Goal: Task Accomplishment & Management: Complete application form

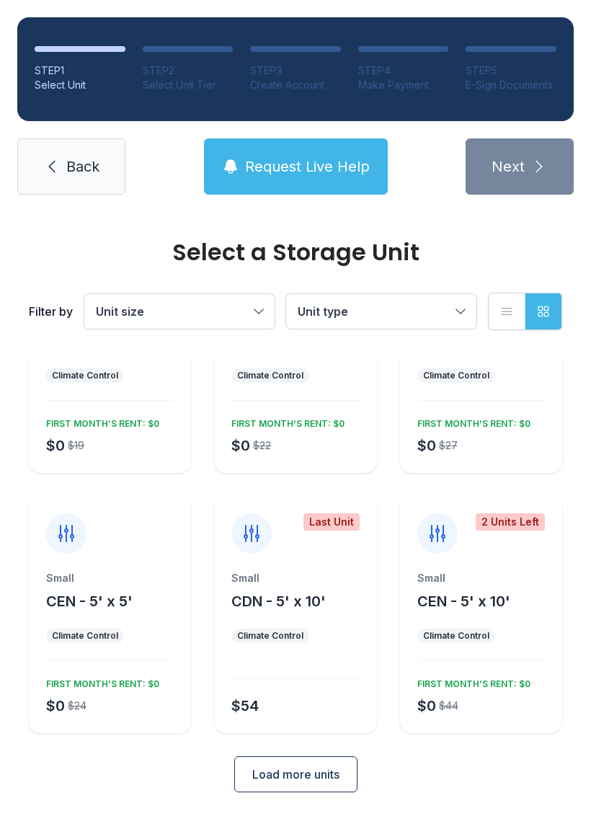
scroll to position [125, 0]
click at [53, 152] on link "Back" at bounding box center [71, 166] width 108 height 56
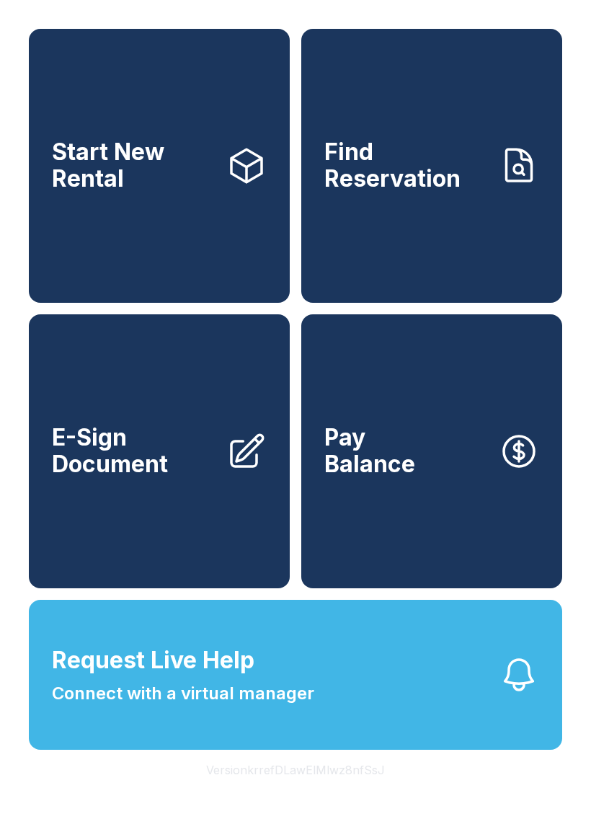
click at [368, 790] on button "Version krrefDLawElMlwz8nfSsJ" at bounding box center [296, 770] width 202 height 40
click at [367, 790] on button "Version krrefDLawElMlwz8nfSsJ" at bounding box center [296, 770] width 202 height 40
click at [192, 678] on span "Request Live Help" at bounding box center [153, 660] width 203 height 35
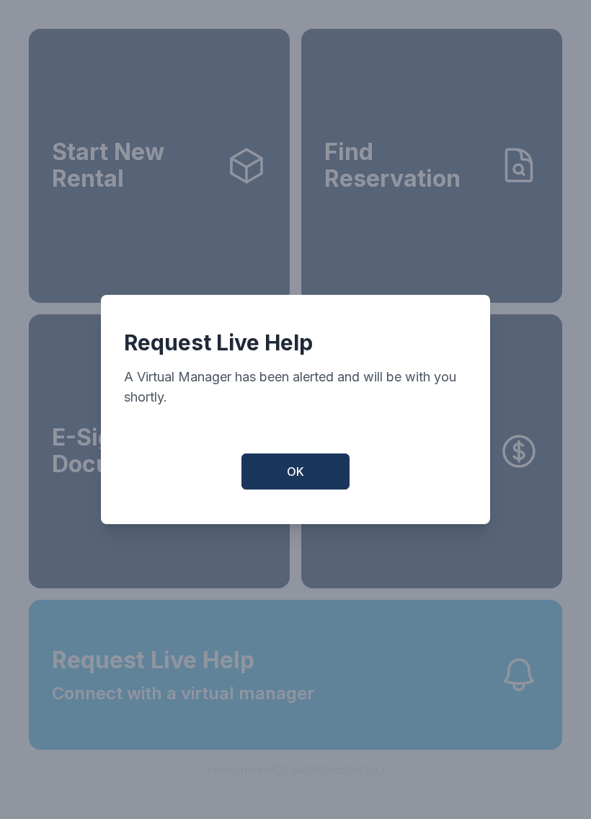
click at [368, 464] on div "OK" at bounding box center [295, 471] width 343 height 36
click at [295, 504] on div "Request Live Help A Virtual Manager has been alerted and will be with you short…" at bounding box center [295, 409] width 389 height 229
click at [273, 463] on button "OK" at bounding box center [296, 471] width 108 height 36
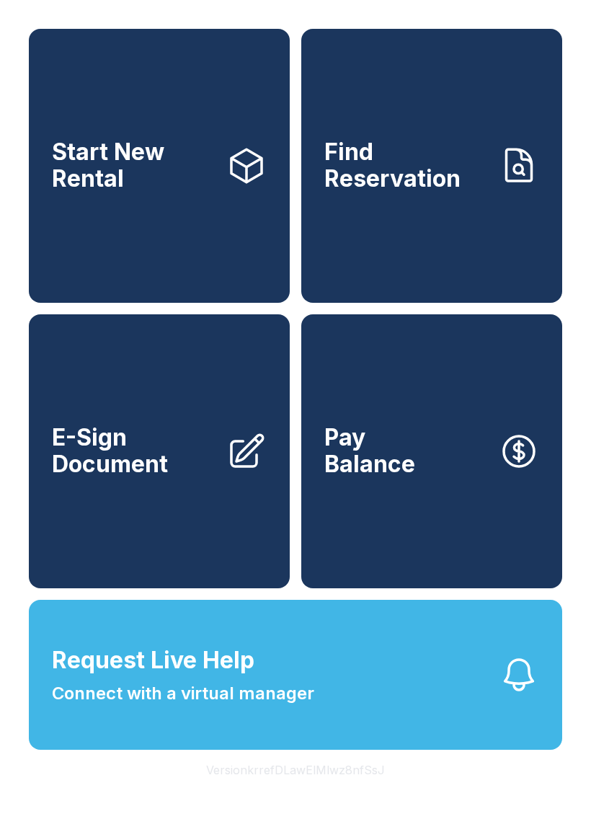
click at [451, 716] on button "Request Live Help Connect with a virtual manager" at bounding box center [296, 675] width 534 height 150
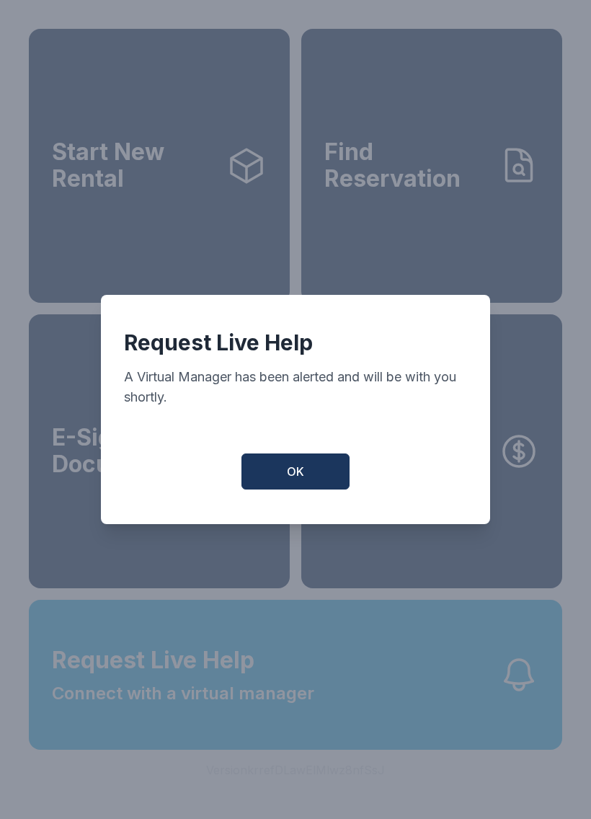
click at [304, 475] on button "OK" at bounding box center [296, 471] width 108 height 36
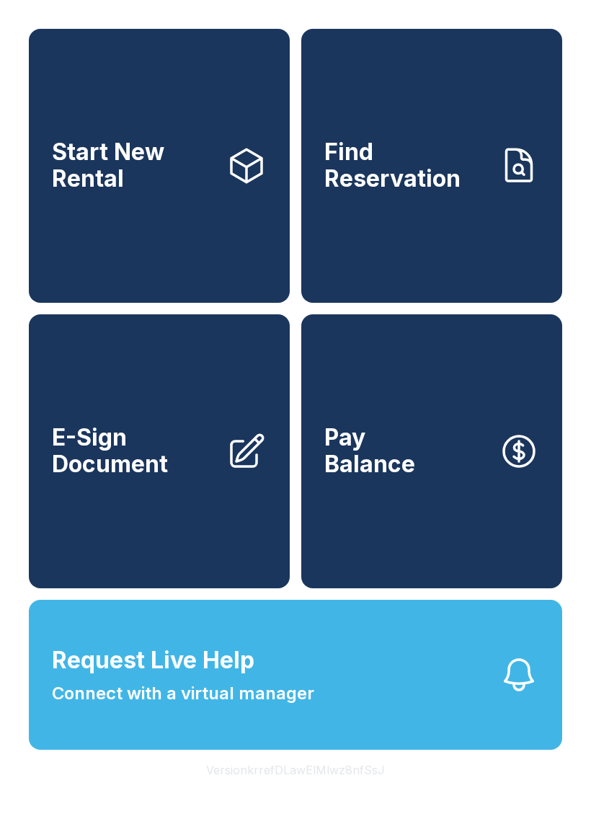
click at [510, 265] on link "Find Reservation" at bounding box center [431, 166] width 261 height 274
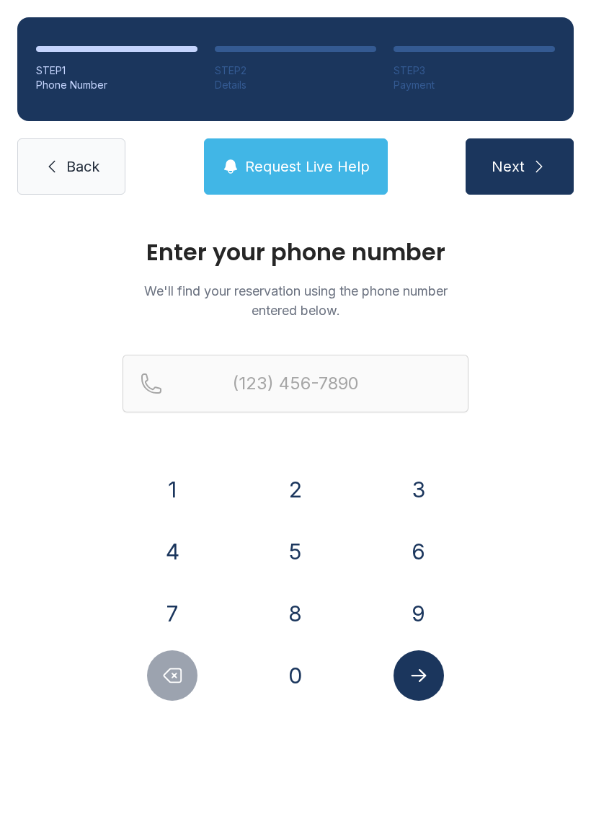
click at [58, 161] on icon at bounding box center [51, 166] width 17 height 17
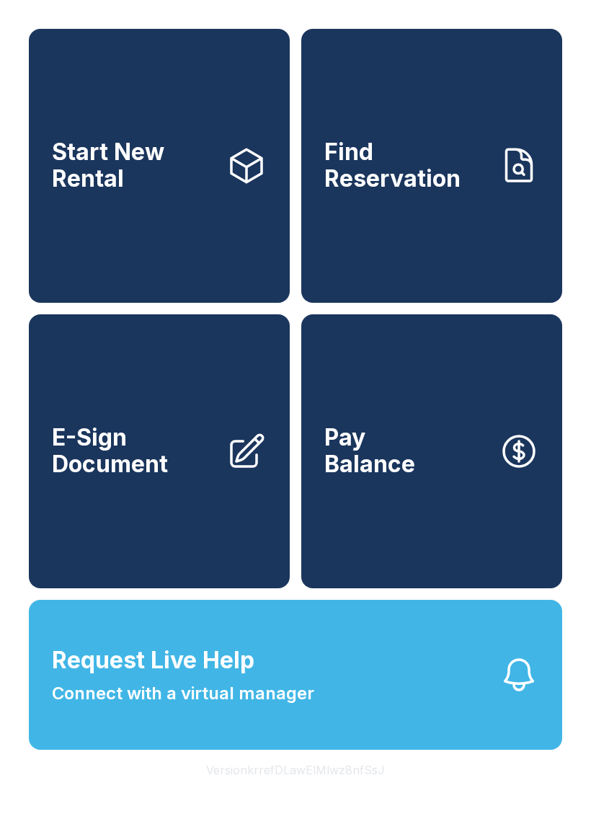
click at [484, 249] on link "Find Reservation" at bounding box center [431, 166] width 261 height 274
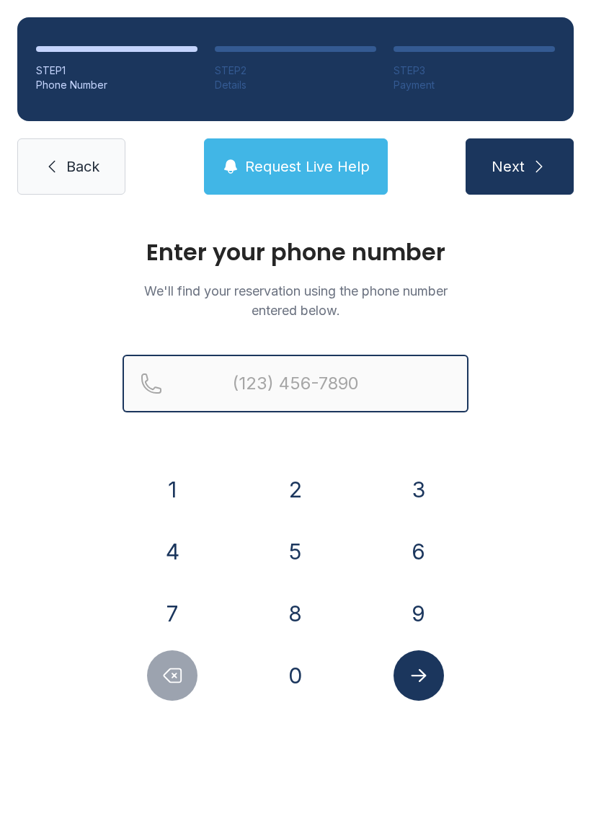
click at [304, 377] on input "Reservation phone number" at bounding box center [296, 384] width 346 height 58
type input "[PHONE_NUMBER]"
click at [519, 167] on button "Next" at bounding box center [520, 166] width 108 height 56
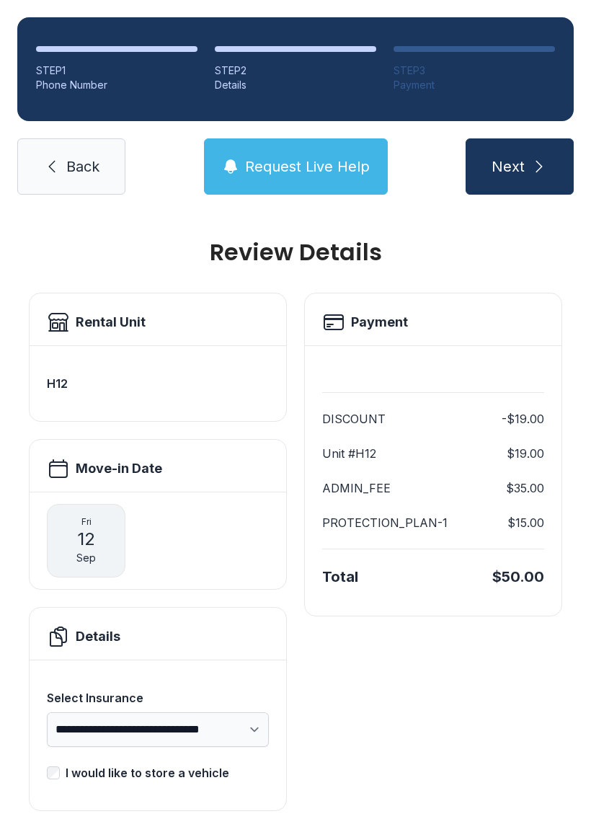
click at [85, 366] on div "H12" at bounding box center [158, 384] width 222 height 52
click at [56, 170] on icon at bounding box center [51, 166] width 17 height 17
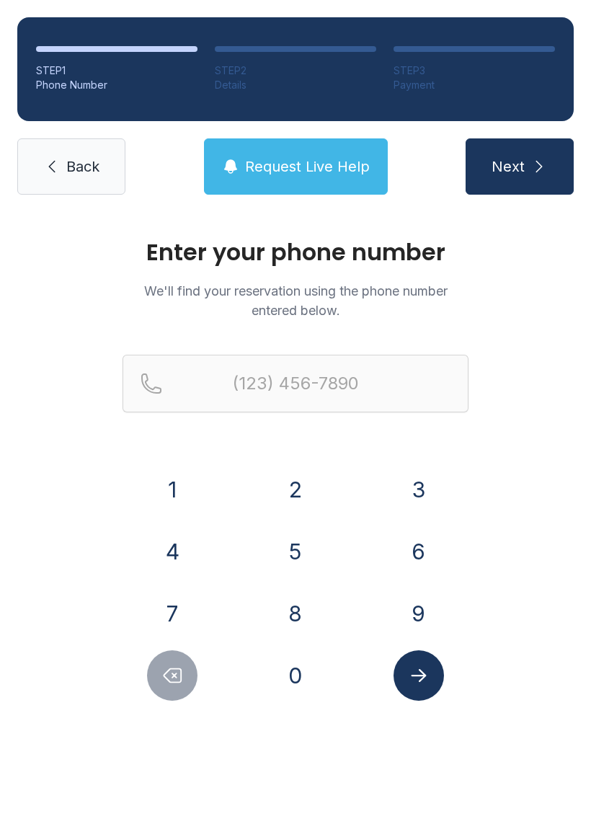
click at [74, 156] on link "Back" at bounding box center [71, 166] width 108 height 56
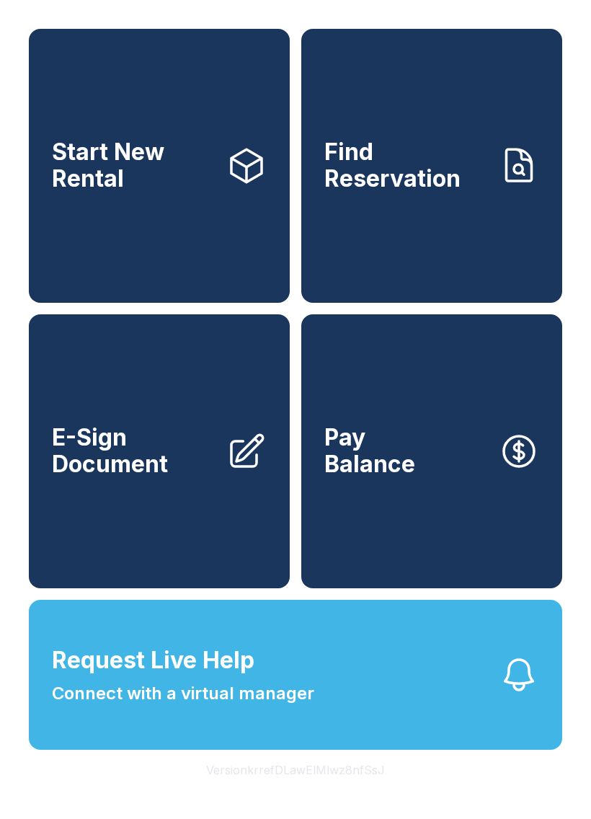
click at [40, 501] on link "E-Sign Document" at bounding box center [159, 451] width 261 height 274
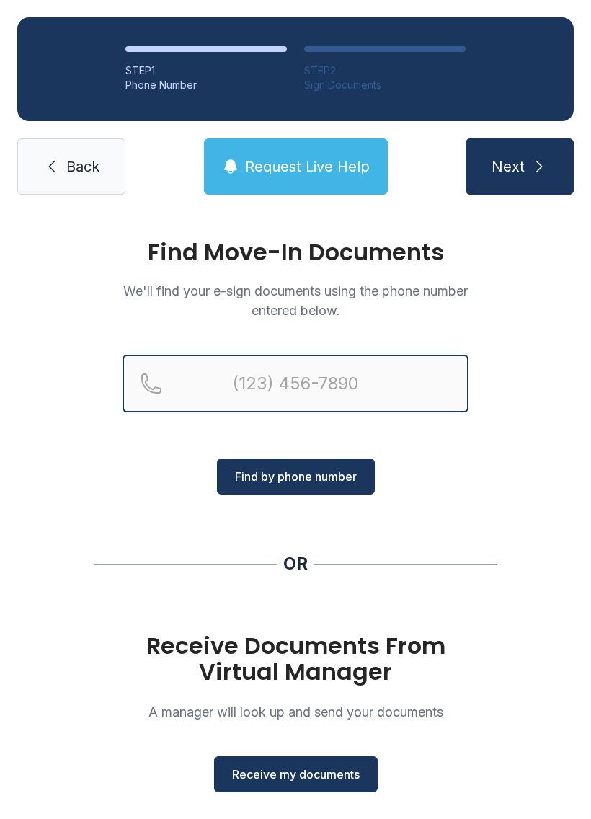
click at [331, 374] on input "Reservation phone number" at bounding box center [296, 384] width 346 height 58
type input "("
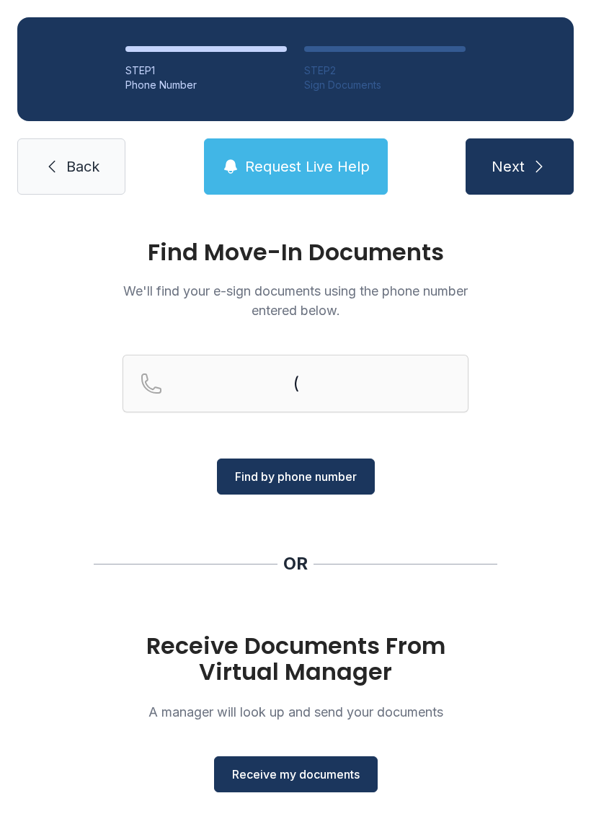
click at [554, 470] on div "Find Move-In Documents We'll find your e-sign documents using the phone number …" at bounding box center [295, 531] width 591 height 638
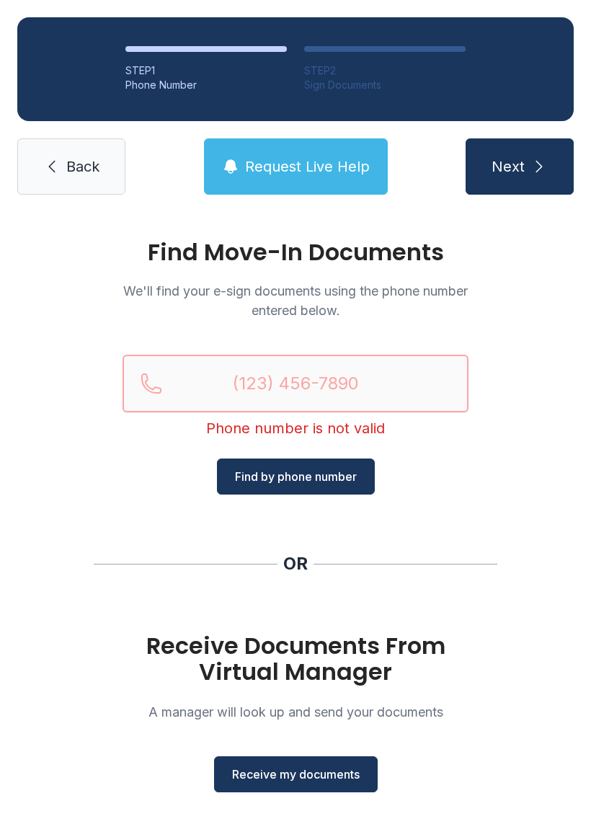
click at [251, 394] on input "Reservation phone number" at bounding box center [296, 384] width 346 height 58
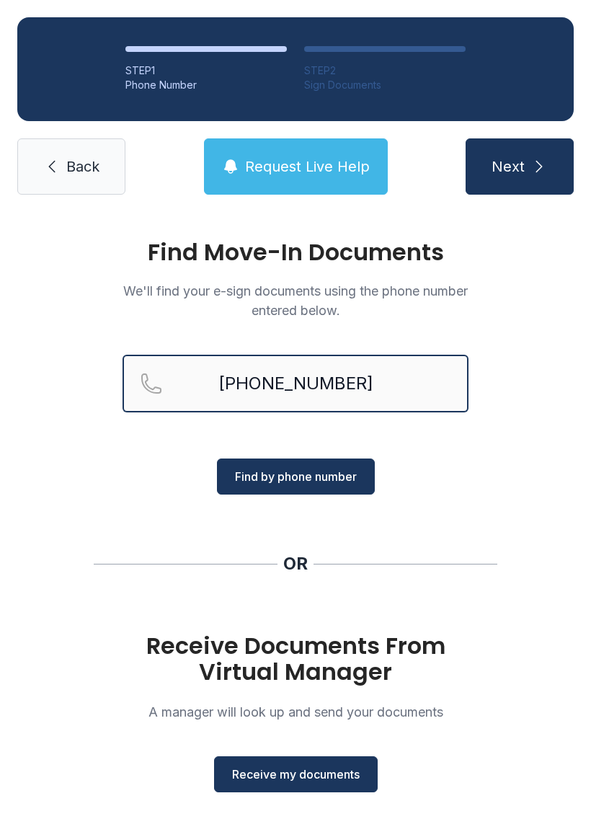
type input "[PHONE_NUMBER]"
click at [519, 167] on button "Next" at bounding box center [520, 166] width 108 height 56
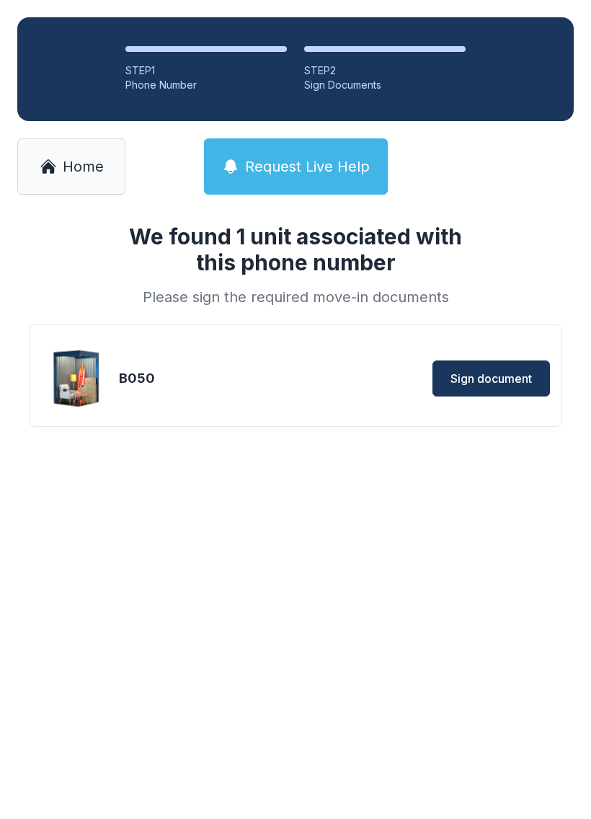
click at [110, 356] on img at bounding box center [77, 378] width 69 height 69
click at [99, 393] on img at bounding box center [77, 378] width 69 height 69
click at [152, 379] on div "B050" at bounding box center [205, 378] width 173 height 20
click at [286, 397] on div "B050 Sign document" at bounding box center [295, 378] width 509 height 72
click at [335, 643] on main "We found 1 unit associated with this phone number Please sign the required move…" at bounding box center [295, 515] width 591 height 607
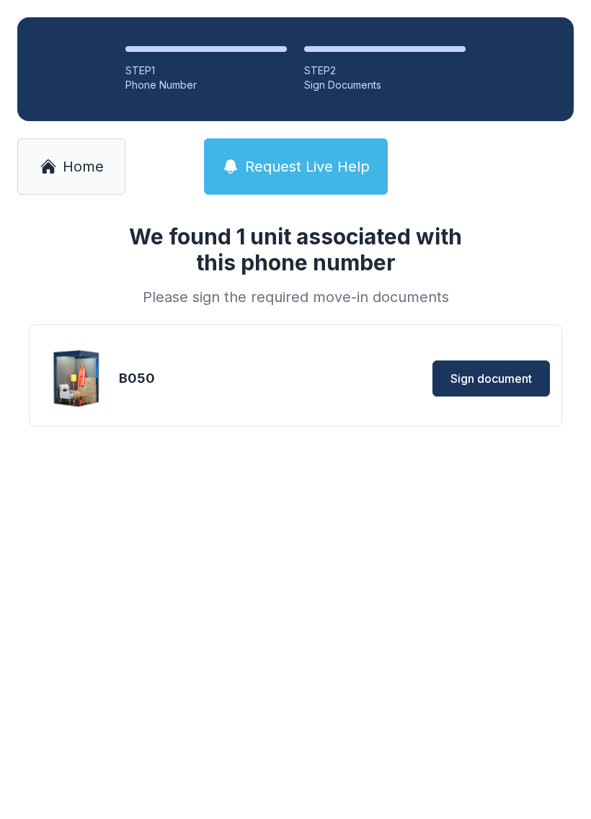
click at [335, 642] on main "We found 1 unit associated with this phone number Please sign the required move…" at bounding box center [295, 515] width 591 height 607
click at [343, 673] on main "We found 1 unit associated with this phone number Please sign the required move…" at bounding box center [295, 515] width 591 height 607
click at [289, 390] on div "B050 Sign document" at bounding box center [295, 378] width 509 height 72
click at [66, 153] on link "Home" at bounding box center [71, 166] width 108 height 56
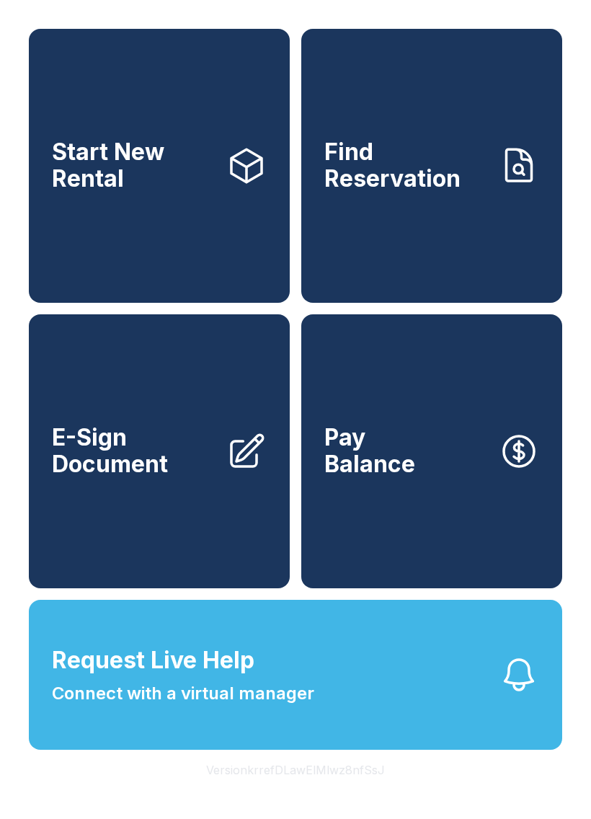
click at [109, 739] on button "Request Live Help Connect with a virtual manager" at bounding box center [296, 675] width 534 height 150
